Goal: Book appointment/travel/reservation

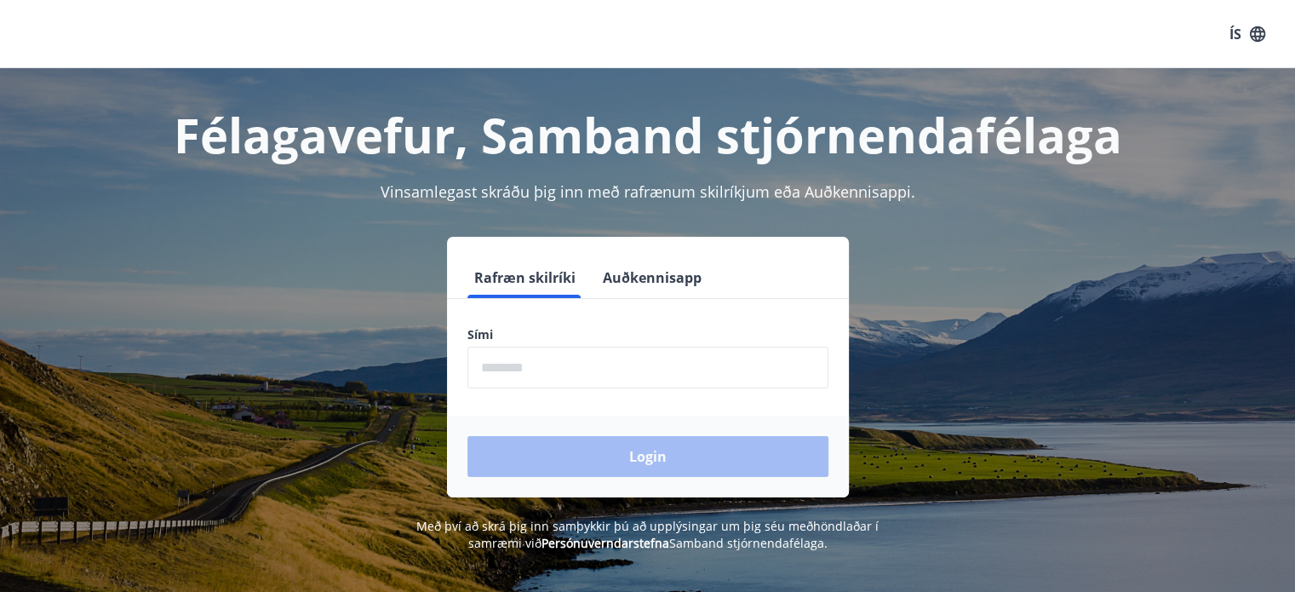
click at [623, 371] on input "phone" at bounding box center [647, 367] width 361 height 42
type input "********"
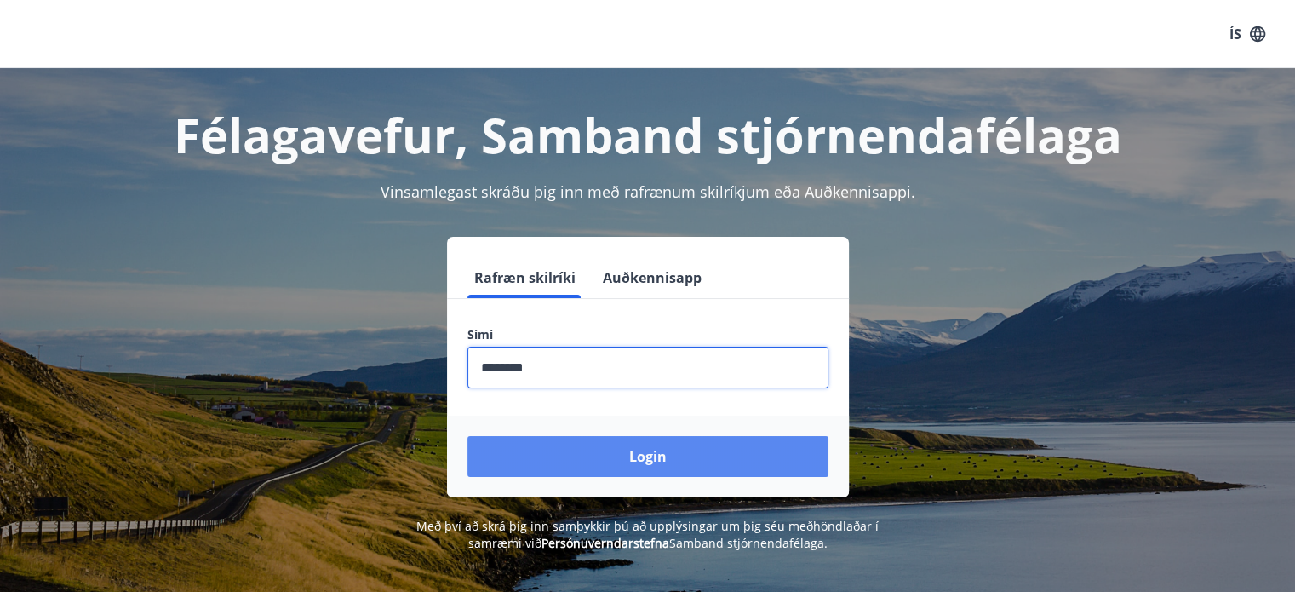
click at [579, 452] on button "Login" at bounding box center [647, 456] width 361 height 41
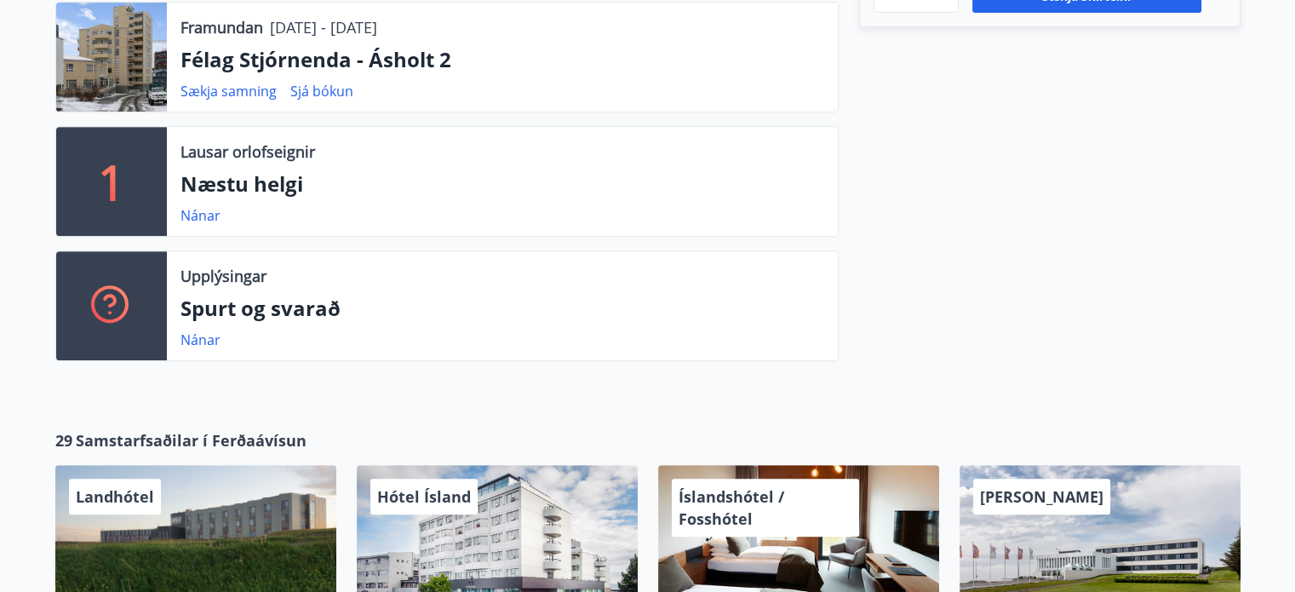
scroll to position [753, 0]
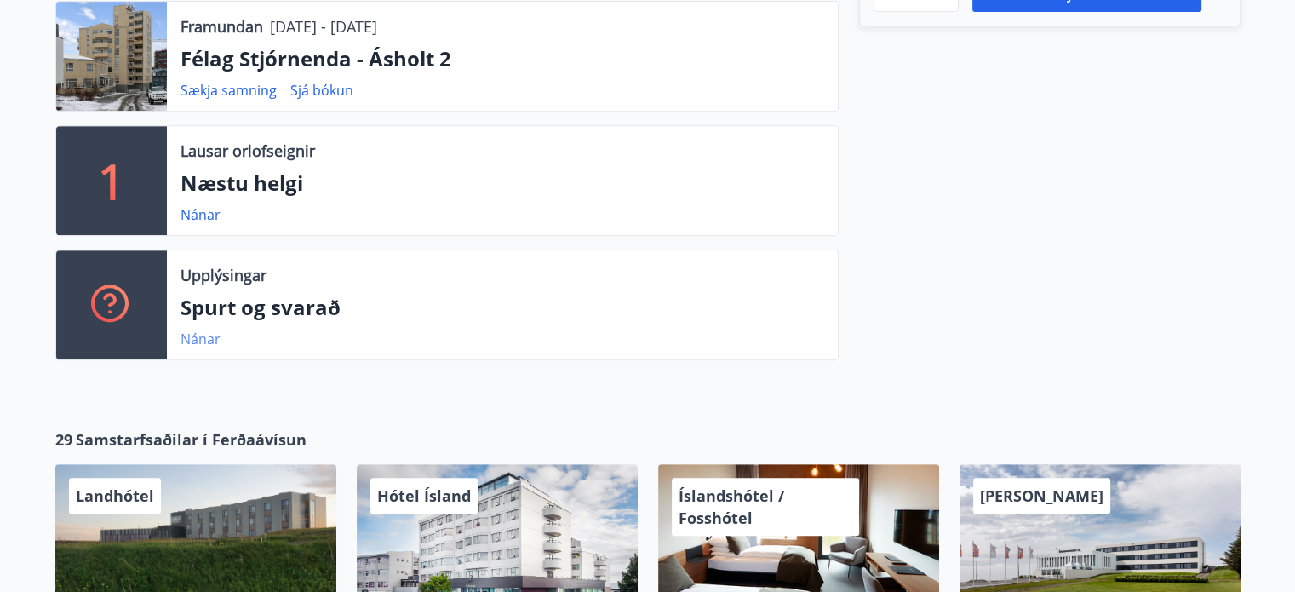
click at [198, 341] on link "Nánar" at bounding box center [200, 338] width 40 height 19
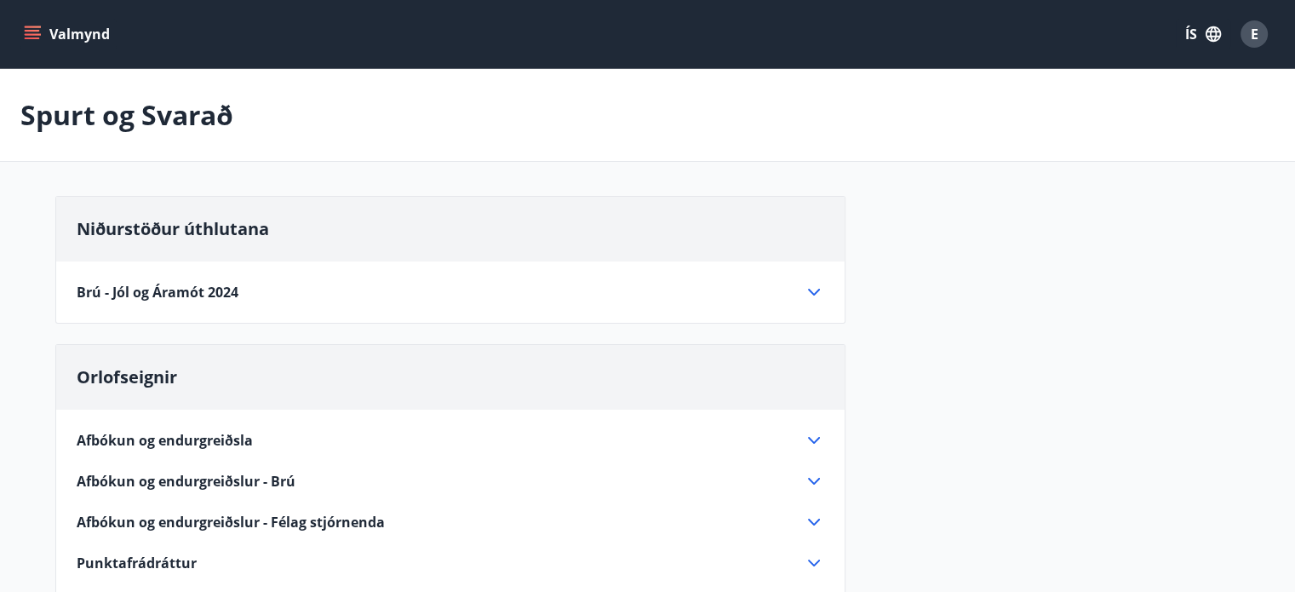
click at [814, 295] on icon at bounding box center [814, 292] width 20 height 20
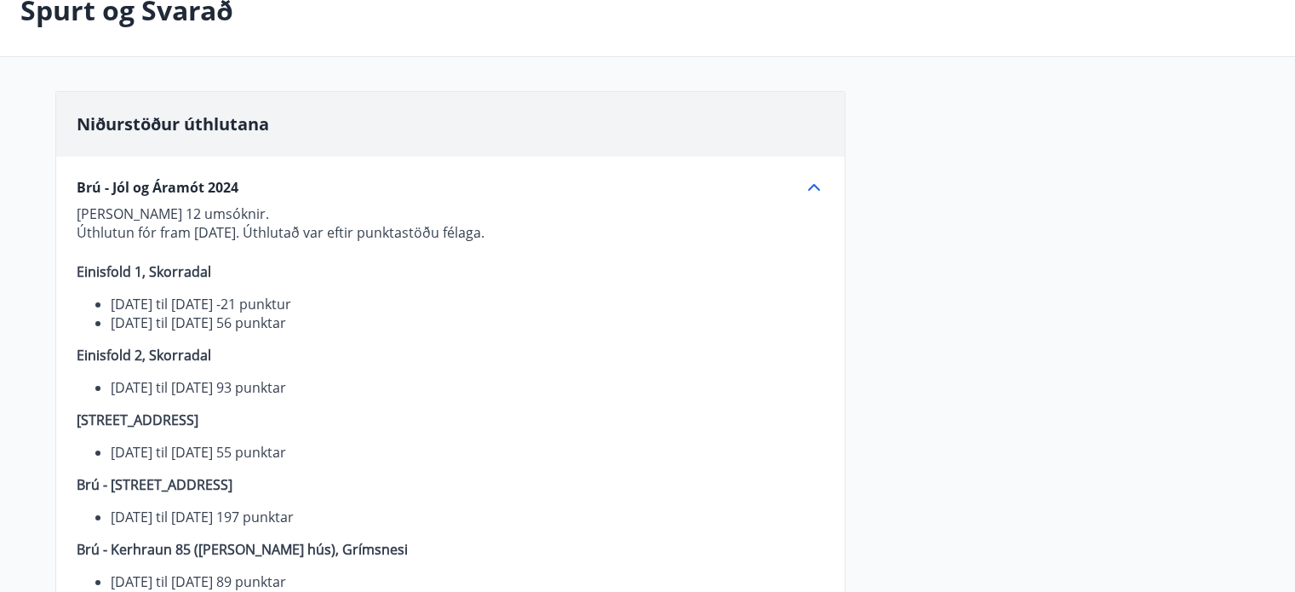
scroll to position [104, 0]
click at [810, 187] on icon at bounding box center [814, 188] width 12 height 7
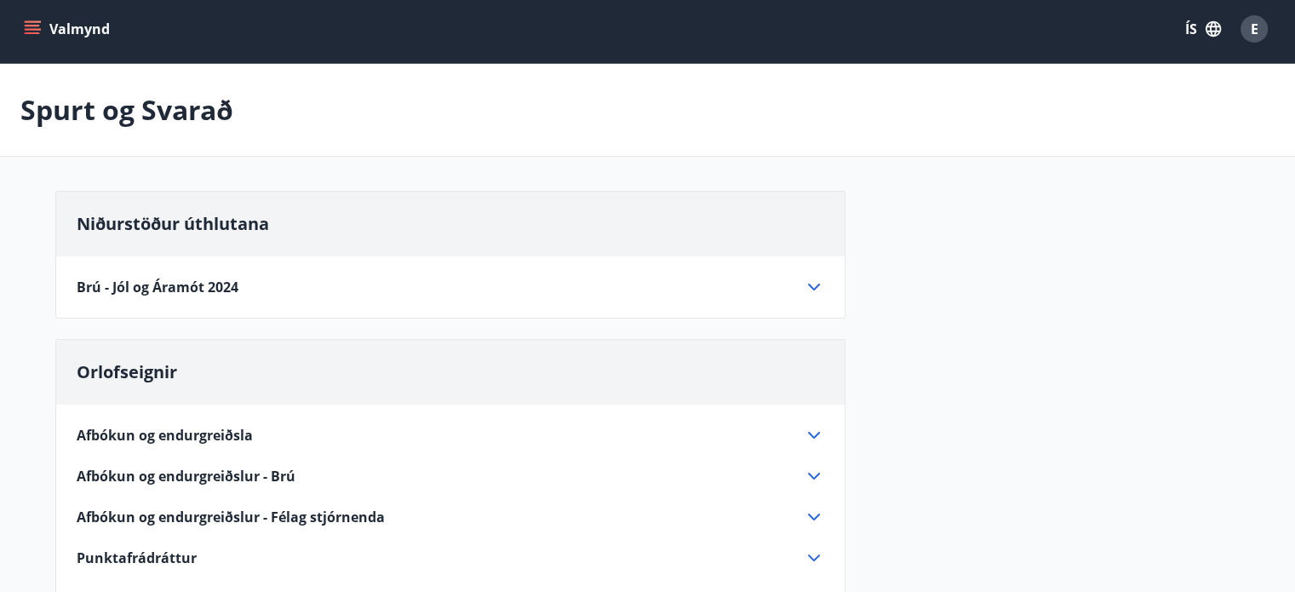
scroll to position [0, 0]
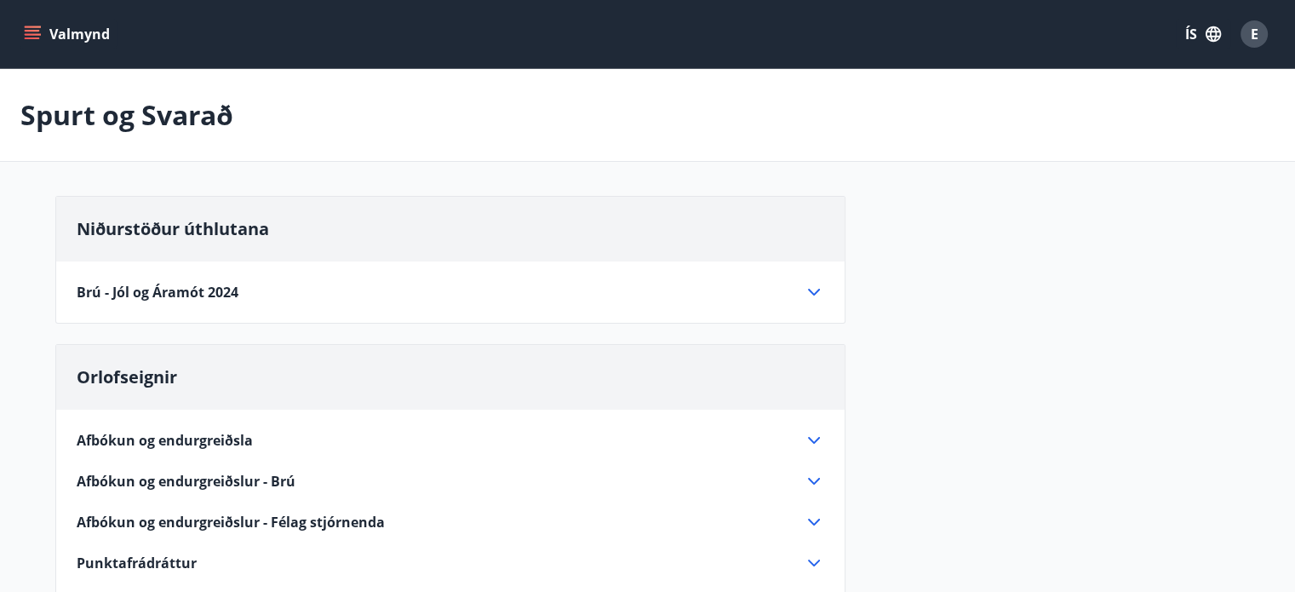
click at [51, 28] on button "Valmynd" at bounding box center [68, 34] width 96 height 31
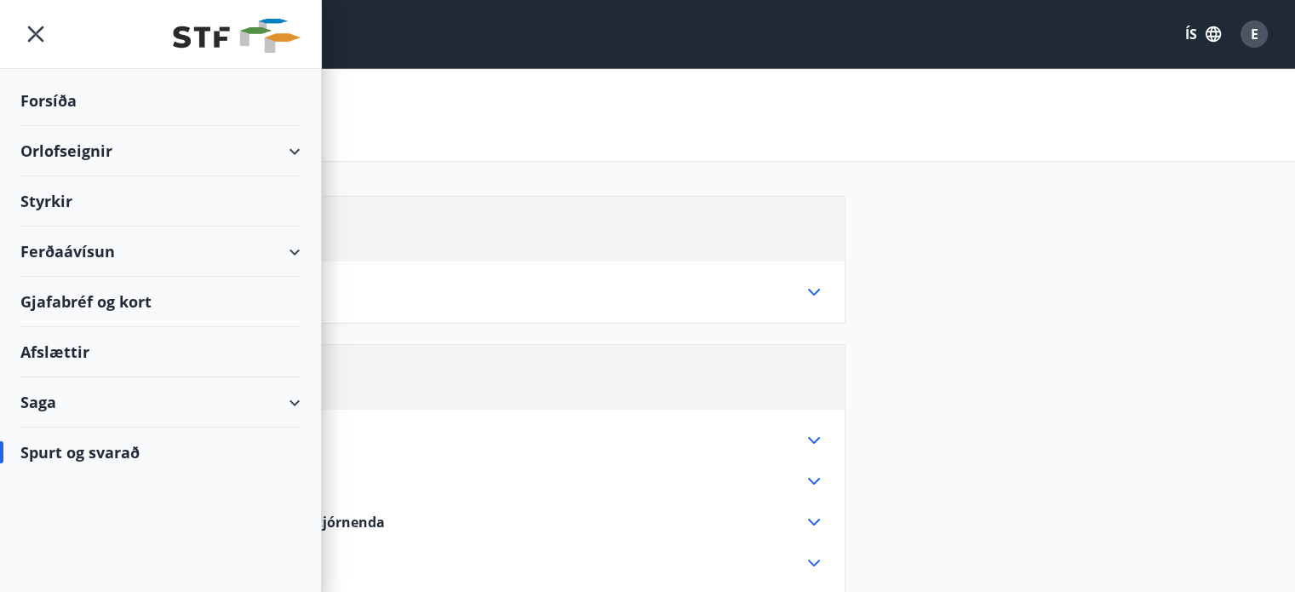
click at [71, 150] on div "Orlofseignir" at bounding box center [160, 151] width 280 height 50
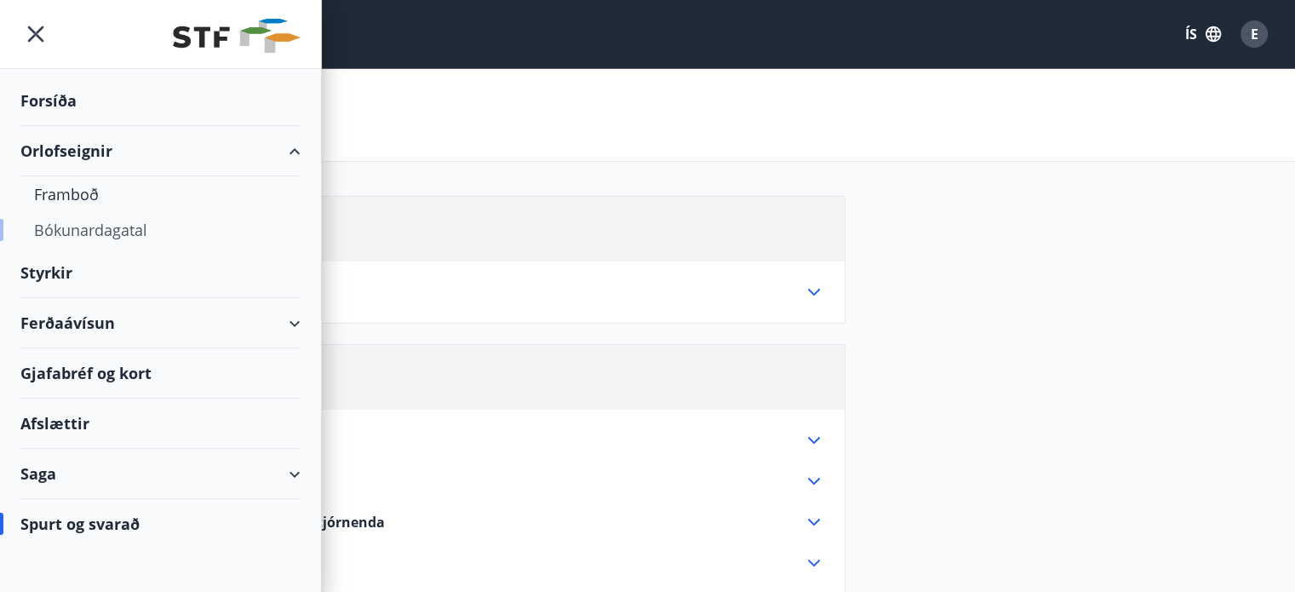
click at [66, 235] on div "Bókunardagatal" at bounding box center [160, 230] width 253 height 36
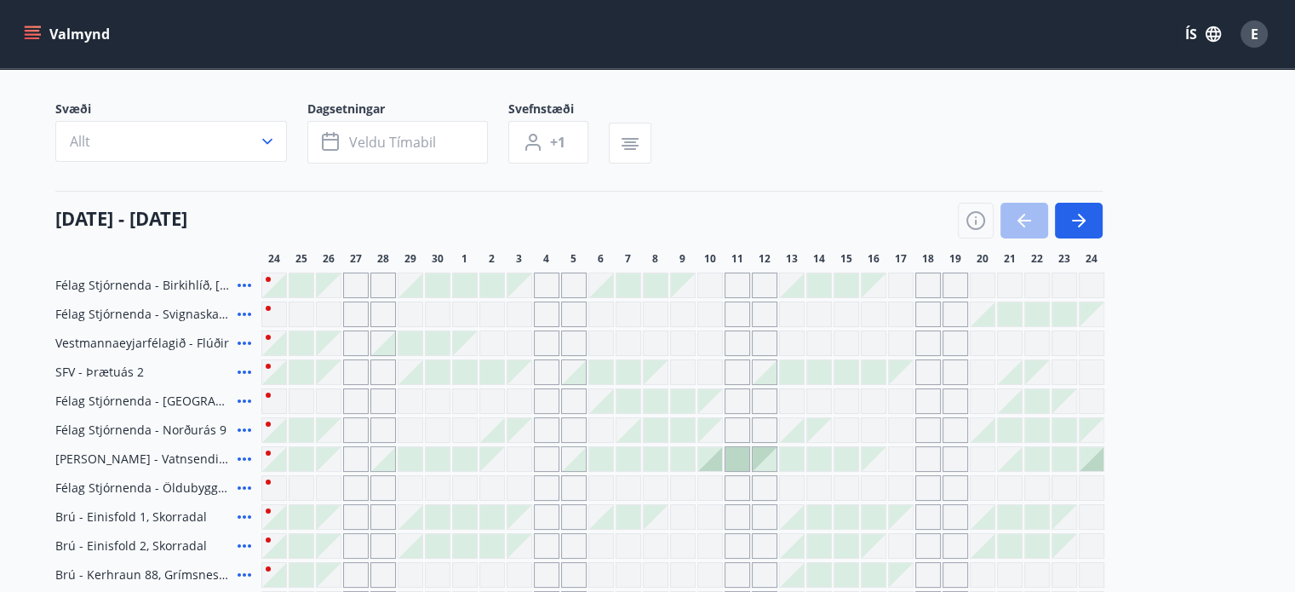
scroll to position [99, 0]
click at [1090, 217] on button "button" at bounding box center [1079, 220] width 48 height 36
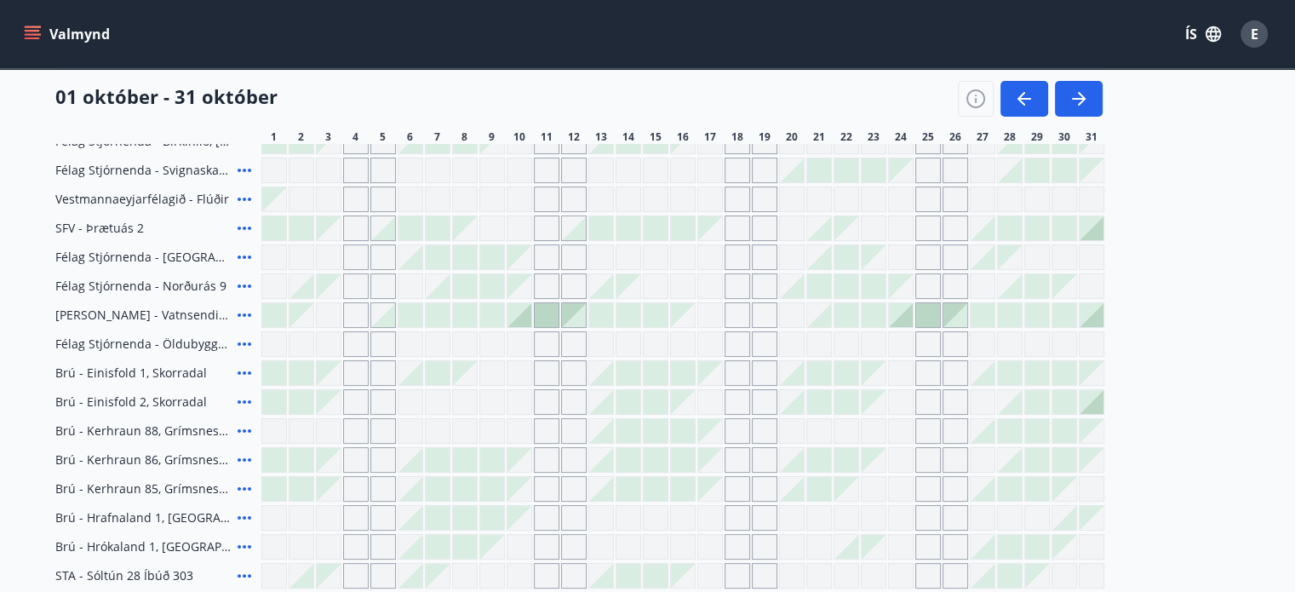
scroll to position [0, 0]
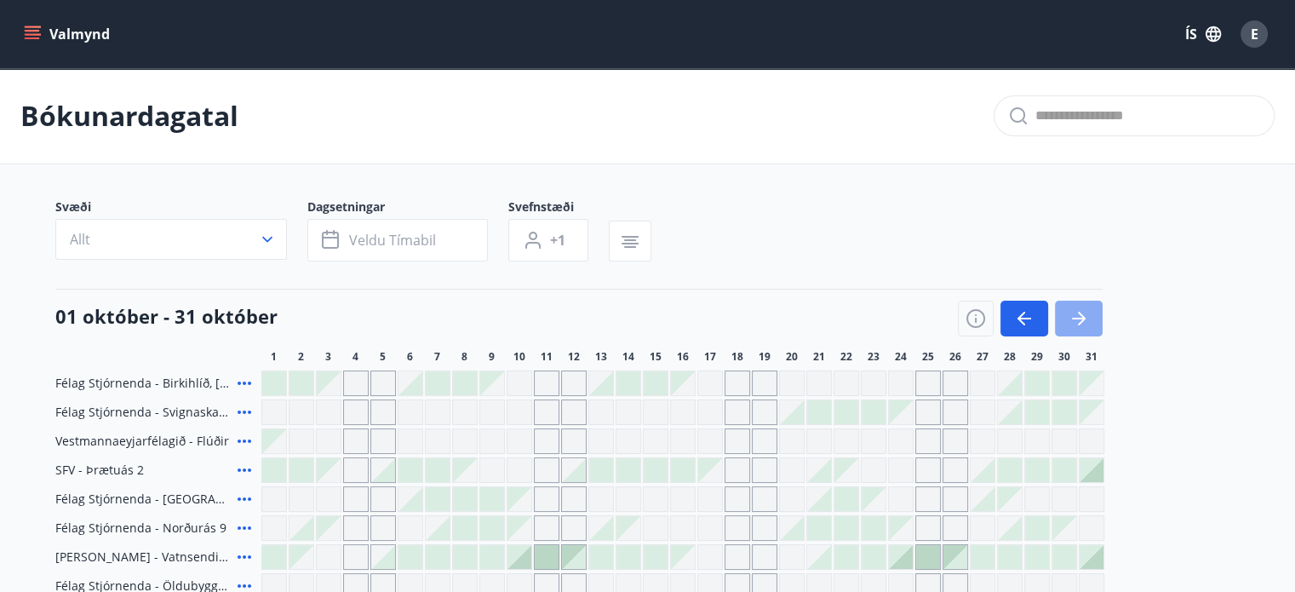
click at [1083, 314] on icon "button" at bounding box center [1078, 318] width 20 height 20
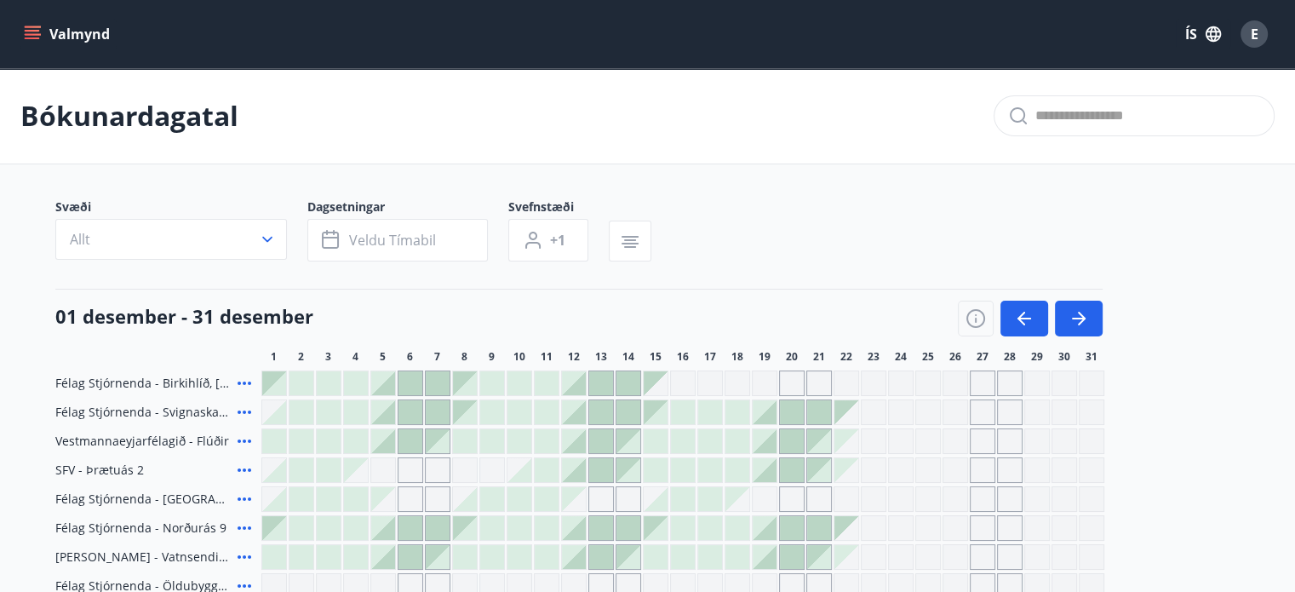
scroll to position [218, 0]
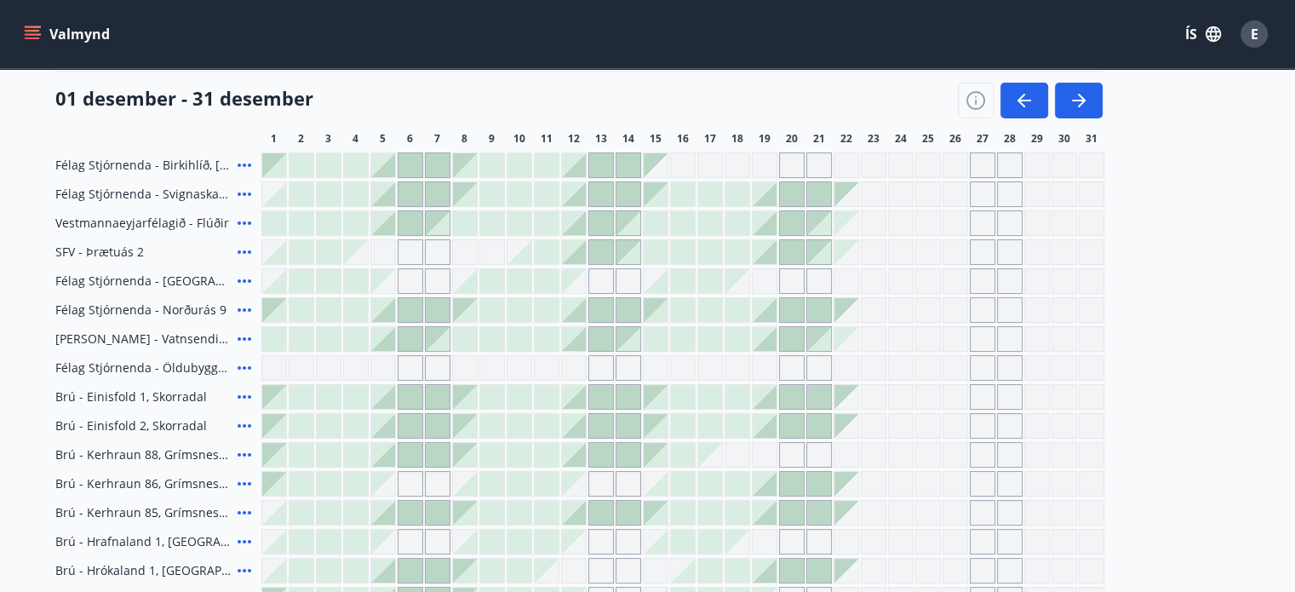
click at [1212, 291] on div "Félag Stjórnenda - [GEOGRAPHIC_DATA], [GEOGRAPHIC_DATA] Félag Stjórnenda - Svig…" at bounding box center [647, 555] width 1185 height 807
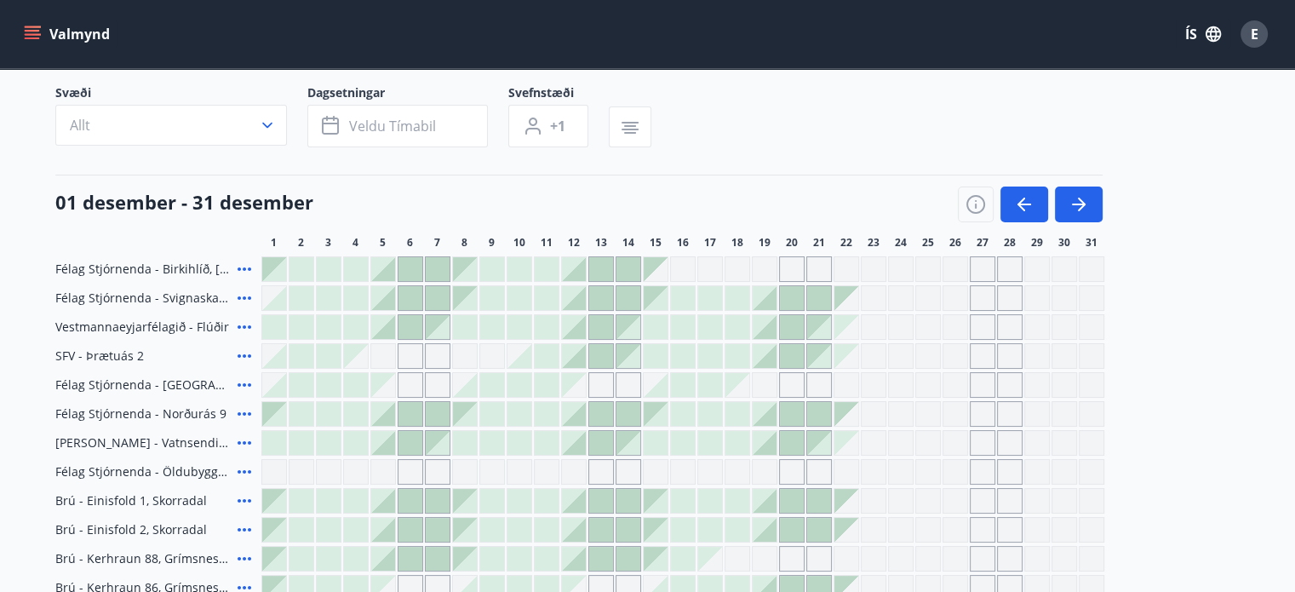
scroll to position [0, 0]
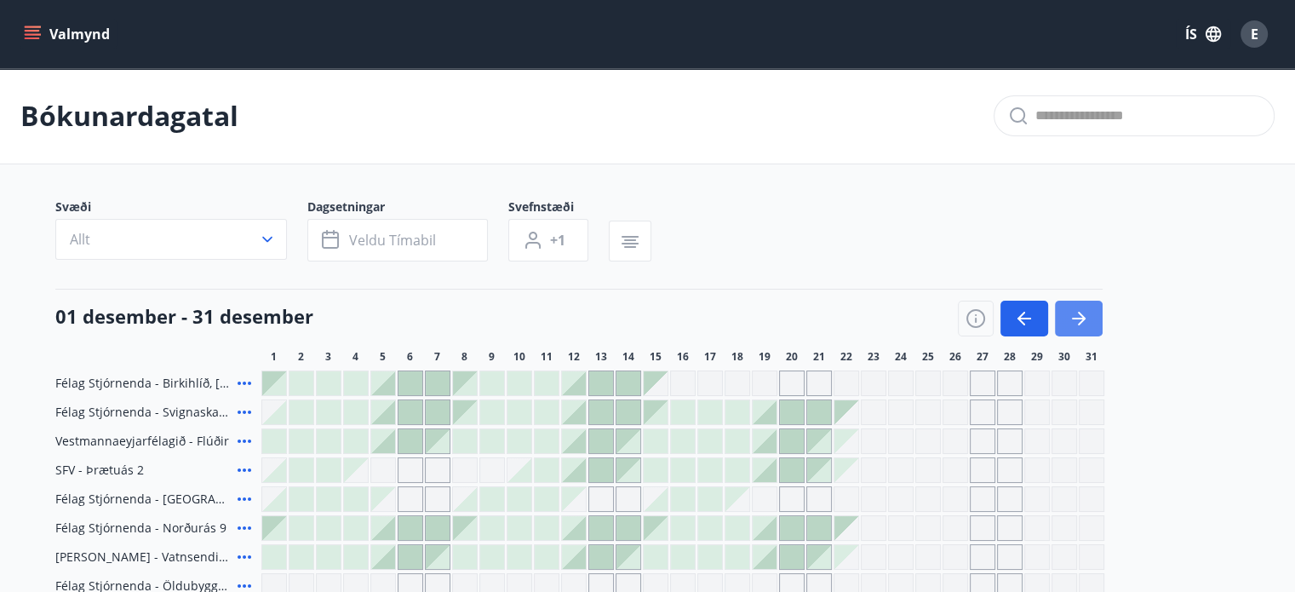
click at [1076, 315] on icon "button" at bounding box center [1078, 318] width 20 height 20
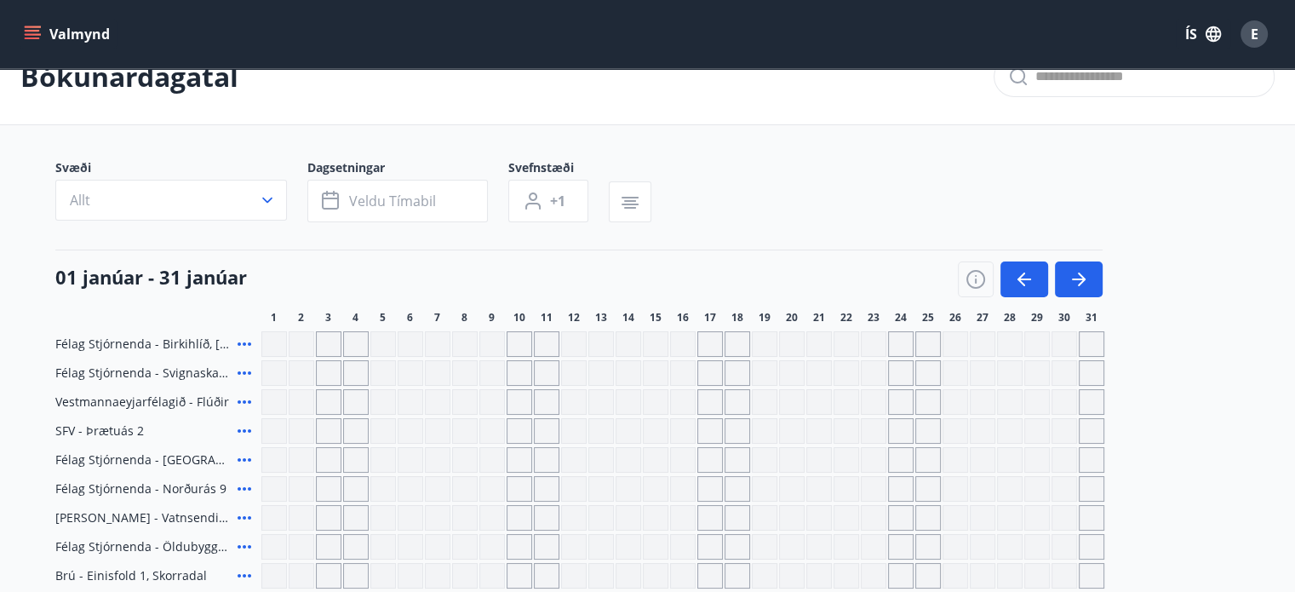
scroll to position [38, 0]
click at [44, 33] on button "Valmynd" at bounding box center [68, 34] width 96 height 31
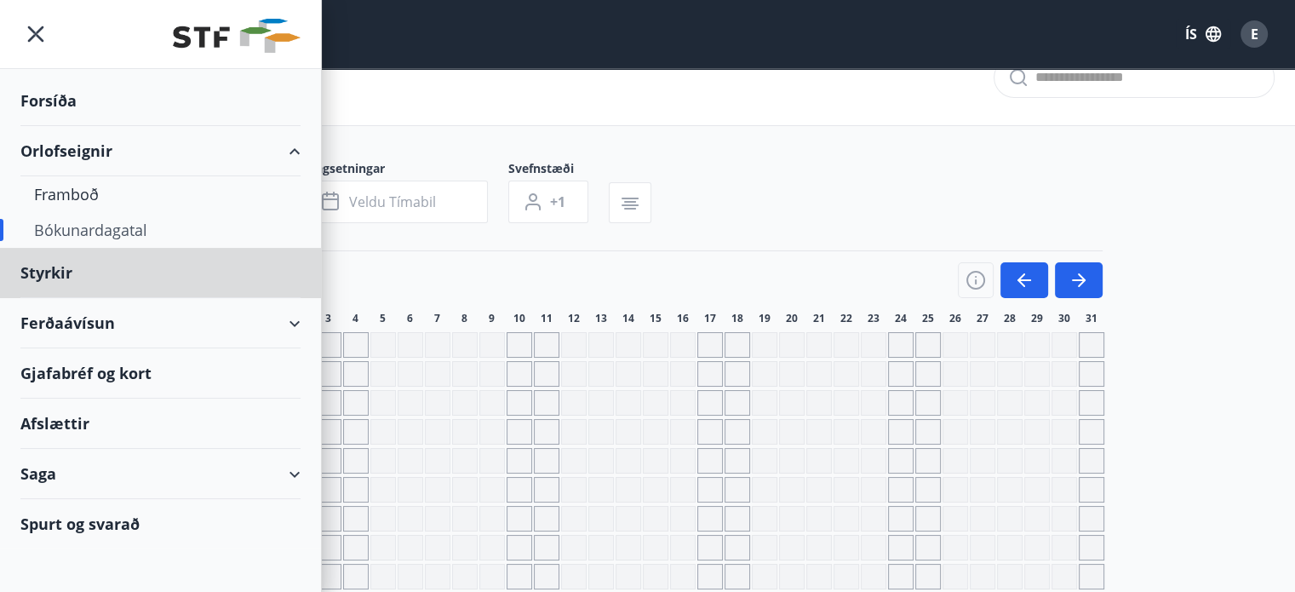
click at [54, 102] on div "Forsíða" at bounding box center [160, 101] width 280 height 50
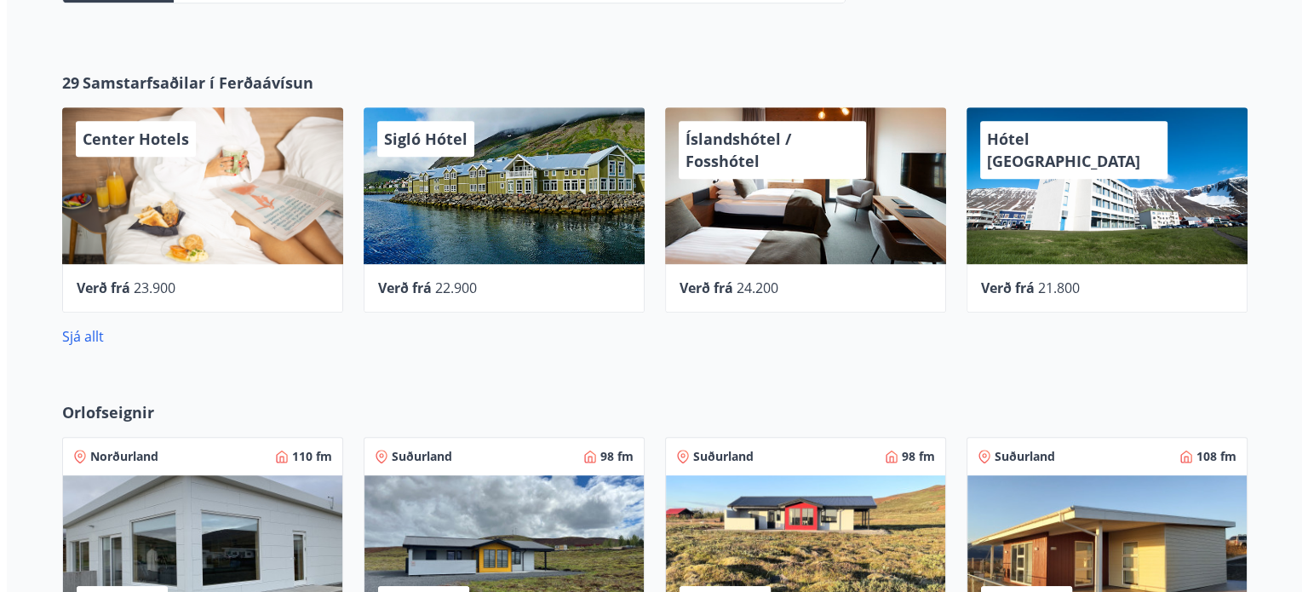
scroll to position [1108, 0]
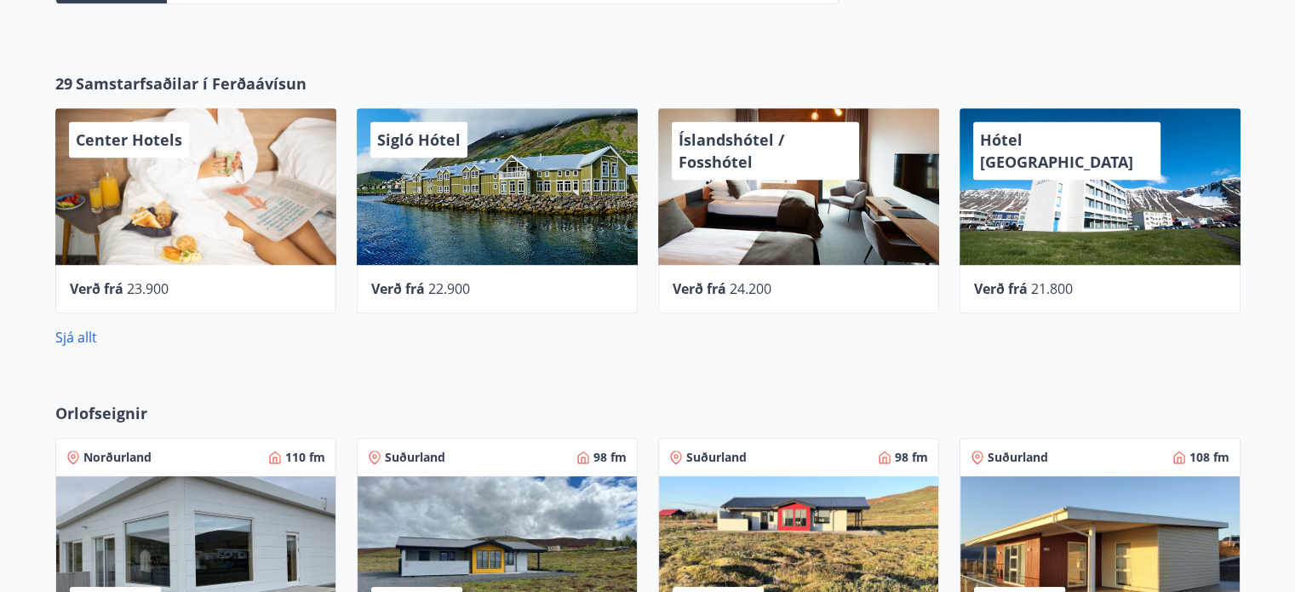
click at [449, 285] on span "22.900" at bounding box center [449, 288] width 42 height 19
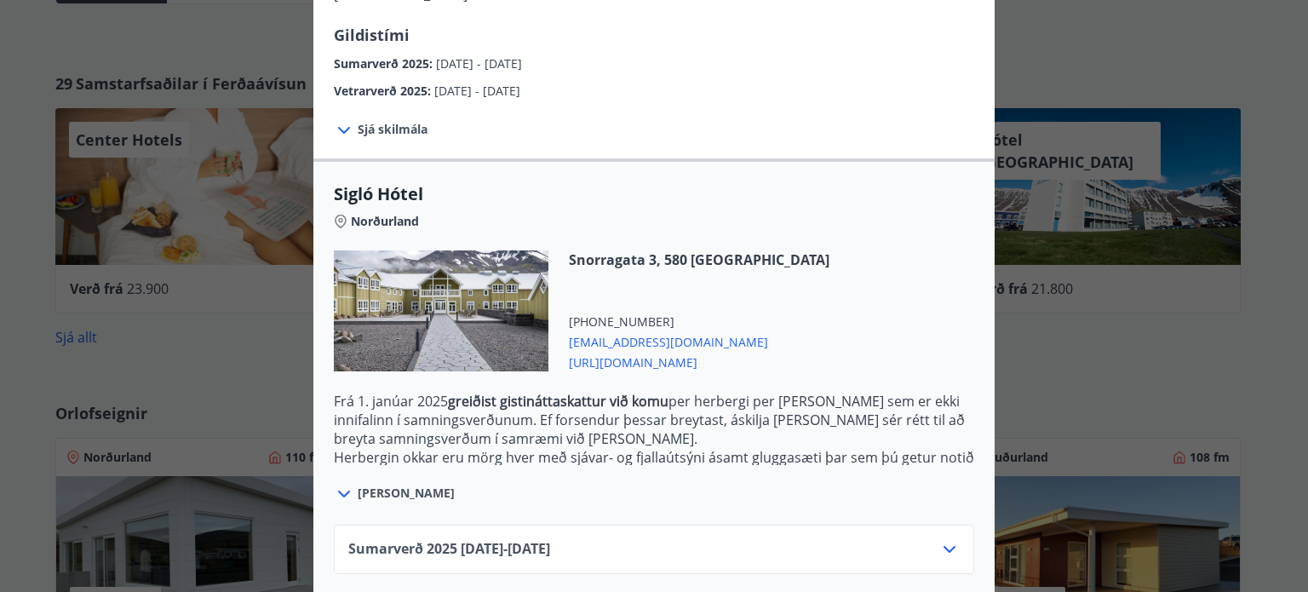
scroll to position [378, 0]
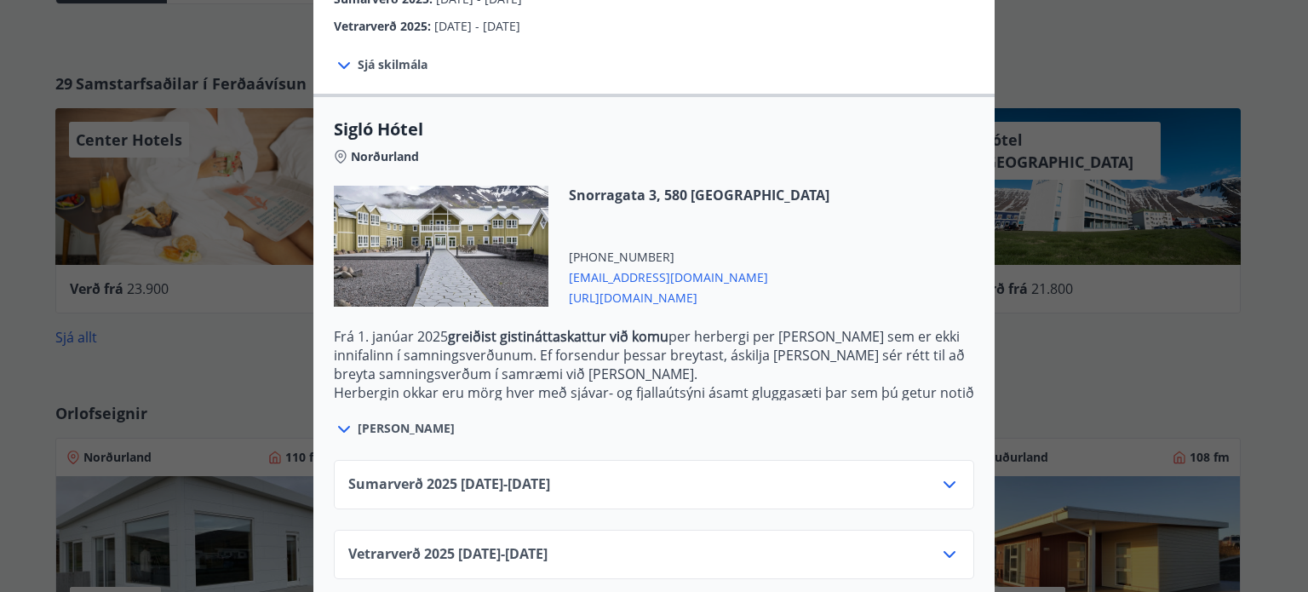
click at [818, 544] on div "Vetrarverð [PHONE_NUMBER][DATE] - [DATE]" at bounding box center [653, 561] width 611 height 34
click at [943, 544] on icon at bounding box center [949, 554] width 20 height 20
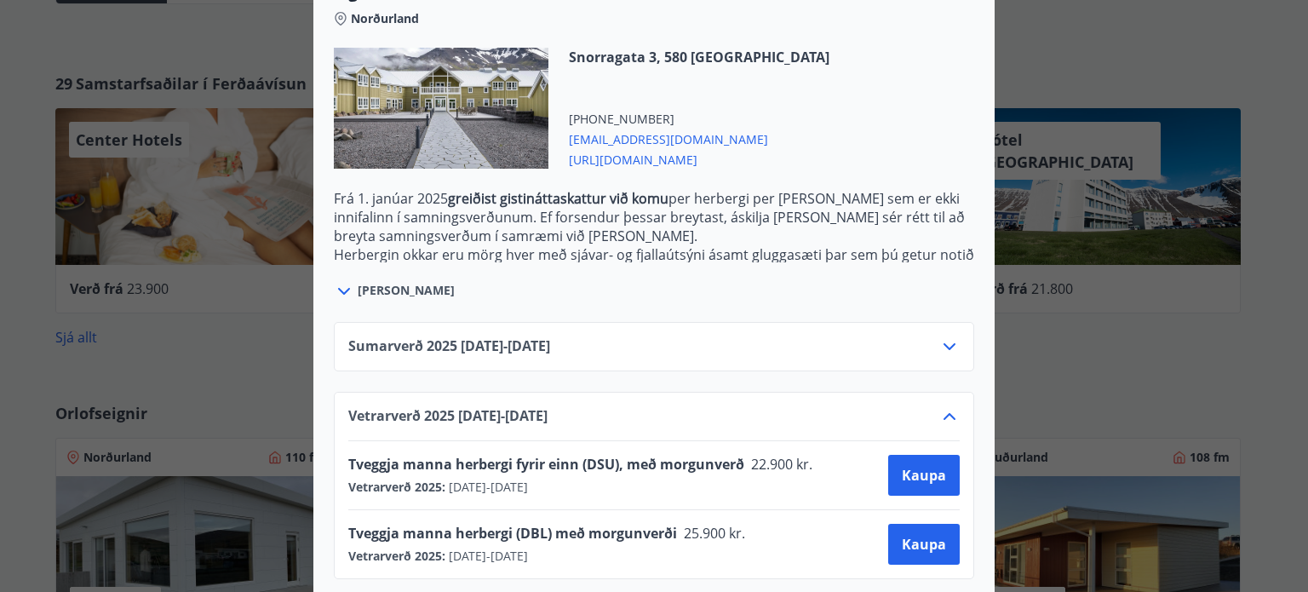
click at [1171, 304] on div "Sigló Hótel Fyrir bókarnir og frekari upplýsingar vinsamlega senduð póst á netf…" at bounding box center [654, 296] width 1308 height 592
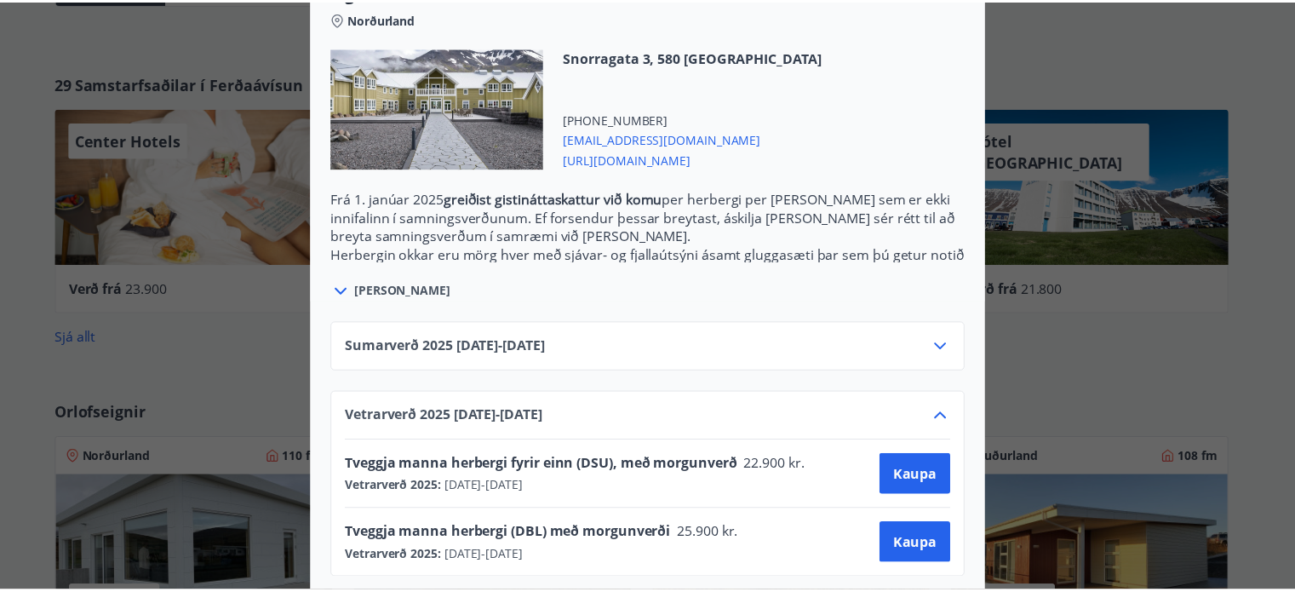
scroll to position [0, 0]
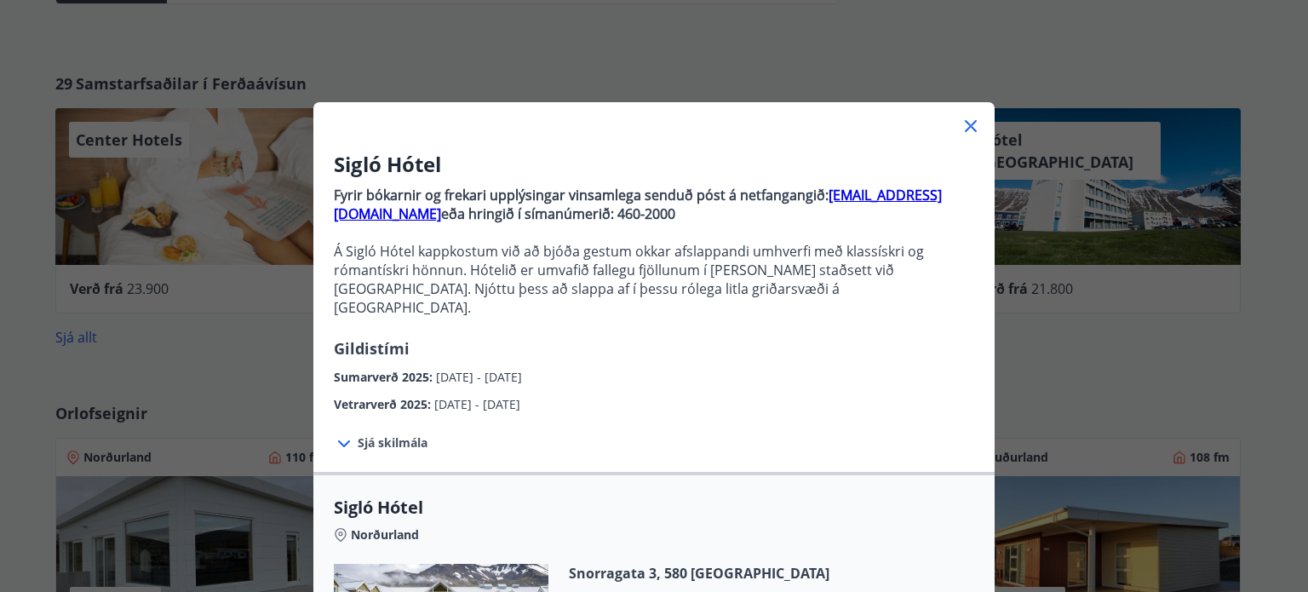
click at [968, 129] on icon at bounding box center [971, 126] width 12 height 12
